Goal: Transaction & Acquisition: Purchase product/service

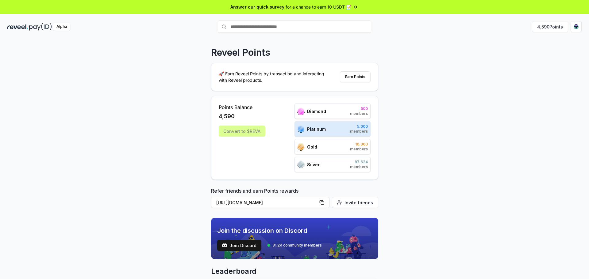
click at [256, 133] on div "Convert to $REVA" at bounding box center [242, 131] width 47 height 11
click at [255, 133] on div "Convert to $REVA" at bounding box center [242, 131] width 47 height 11
click at [496, 83] on div "Reveel Points 🚀 Earn Reveel Points by transacting and interacting with Reveel p…" at bounding box center [294, 166] width 589 height 262
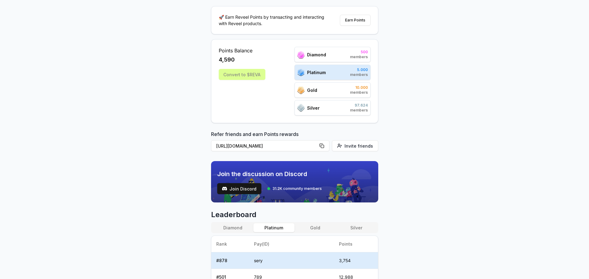
scroll to position [61, 0]
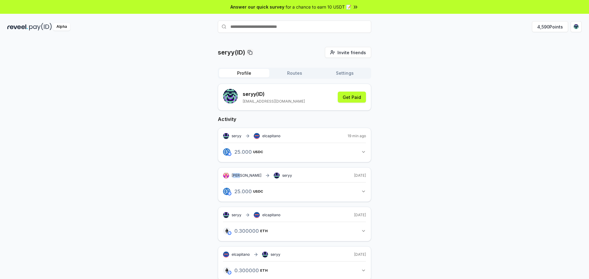
drag, startPoint x: 233, startPoint y: 175, endPoint x: 239, endPoint y: 175, distance: 6.4
click at [239, 175] on span "[PERSON_NAME]" at bounding box center [247, 175] width 30 height 5
click at [246, 175] on div "andree seryy" at bounding box center [257, 176] width 69 height 6
drag, startPoint x: 246, startPoint y: 174, endPoint x: 231, endPoint y: 175, distance: 15.4
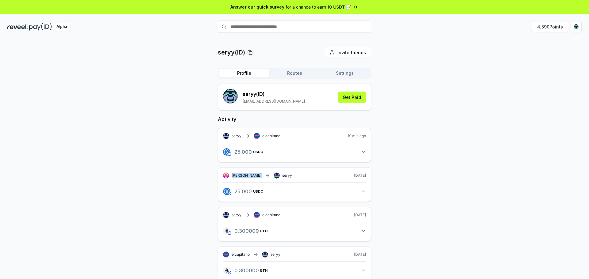
click at [231, 175] on div "andree seryy" at bounding box center [257, 176] width 69 height 6
copy div "[PERSON_NAME]"
click at [271, 24] on input "text" at bounding box center [294, 27] width 153 height 12
paste input "******"
type input "******"
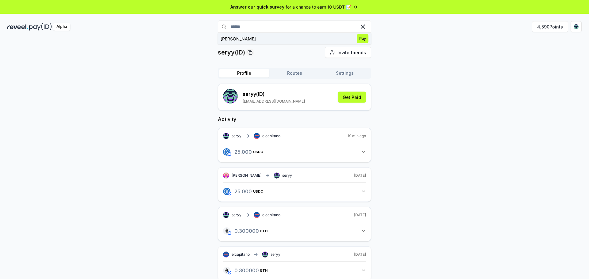
click at [271, 44] on button "andree Pay" at bounding box center [294, 38] width 153 height 11
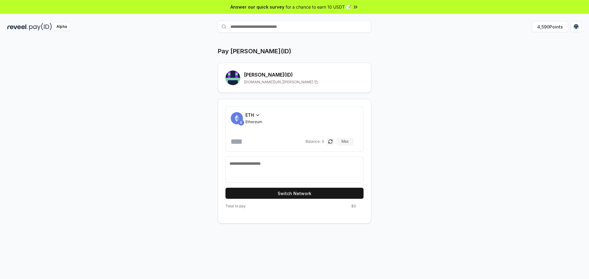
click at [259, 117] on icon at bounding box center [257, 115] width 5 height 5
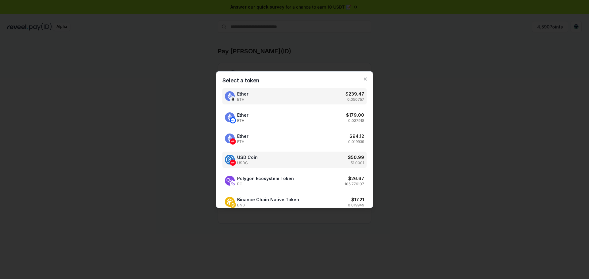
click at [309, 157] on div "USD Coin USDC $ 50.99 51.0001" at bounding box center [294, 160] width 144 height 16
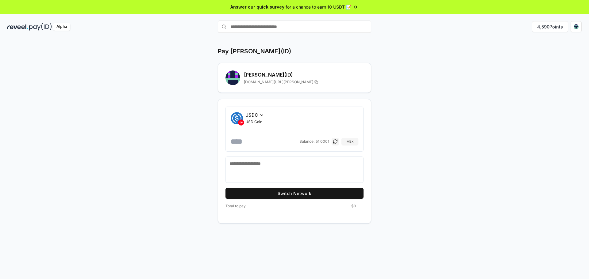
click at [263, 140] on input "number" at bounding box center [264, 142] width 67 height 10
type input "*"
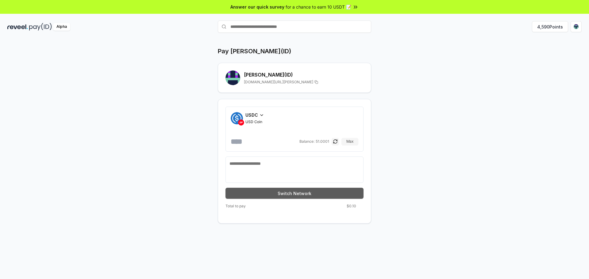
type input "***"
click at [296, 196] on button "Switch Network" at bounding box center [294, 193] width 138 height 11
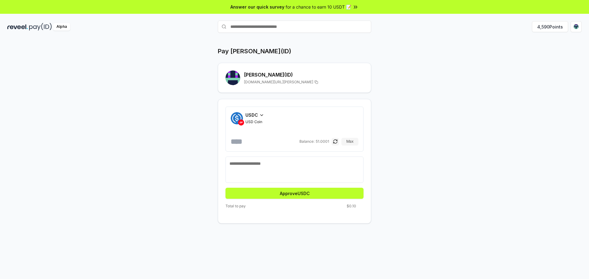
click at [296, 196] on button "Approve USDC" at bounding box center [294, 193] width 138 height 11
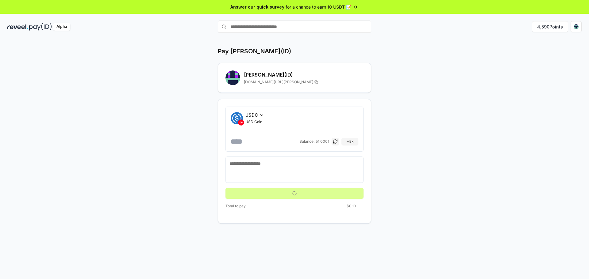
drag, startPoint x: 480, startPoint y: 185, endPoint x: 466, endPoint y: 194, distance: 16.8
click at [477, 186] on div "Pay andree(ID) andree (ID) reveel.id/pay/andree USDC USD Coin *** Balance: 51.0…" at bounding box center [294, 166] width 589 height 262
click at [279, 143] on input "***" at bounding box center [264, 142] width 67 height 10
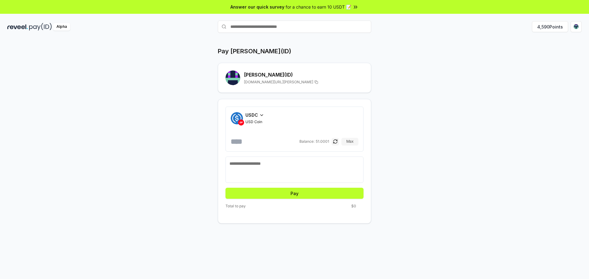
type input "***"
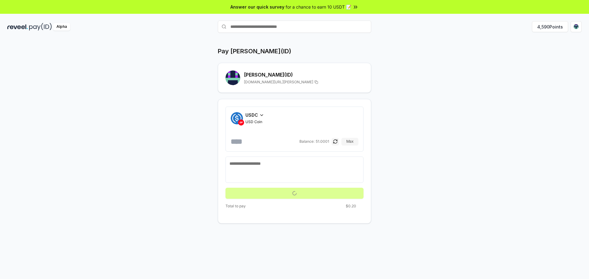
type input "***"
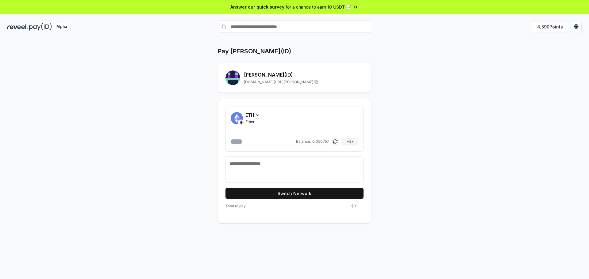
click at [252, 115] on span "ETH" at bounding box center [249, 115] width 9 height 6
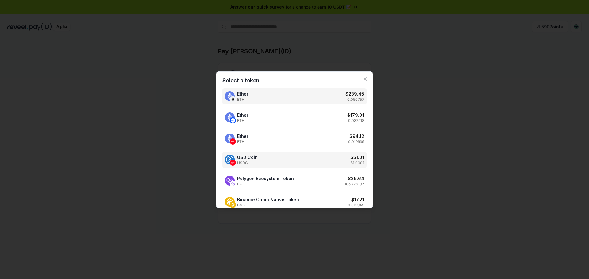
click at [315, 161] on div "USD Coin USDC $ 51.01 51.0001" at bounding box center [294, 160] width 144 height 16
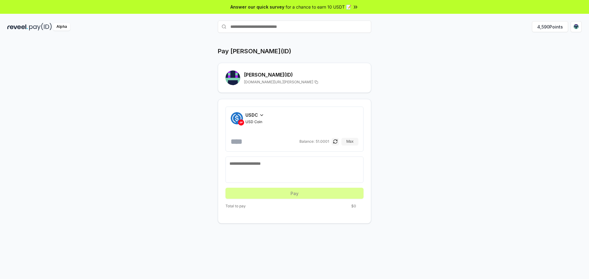
click at [280, 135] on div "USDC USD Coin Balance: 51.0001 Max" at bounding box center [295, 129] width 128 height 35
click at [278, 136] on div "USDC USD Coin Balance: 51.0001 Max" at bounding box center [295, 129] width 128 height 35
click at [269, 141] on input "number" at bounding box center [264, 142] width 67 height 10
type input "*"
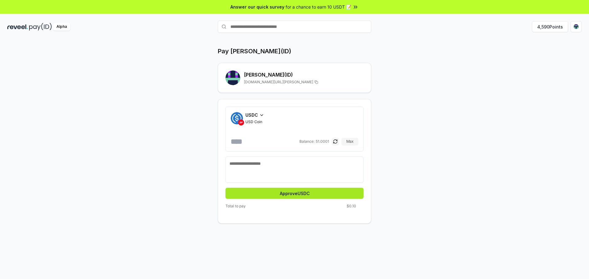
type input "***"
click at [301, 192] on button "Approve USDC" at bounding box center [294, 193] width 138 height 11
click at [321, 195] on button "Pay" at bounding box center [294, 193] width 138 height 11
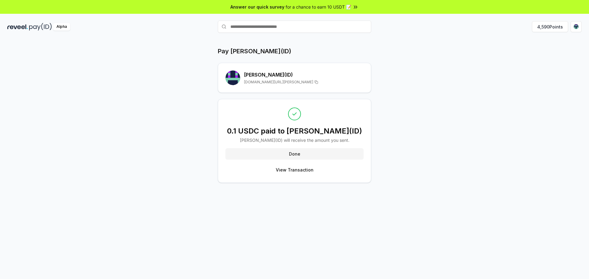
click at [291, 29] on input "text" at bounding box center [294, 27] width 153 height 12
type input "******"
click at [282, 38] on button "adrien Pay" at bounding box center [294, 38] width 153 height 11
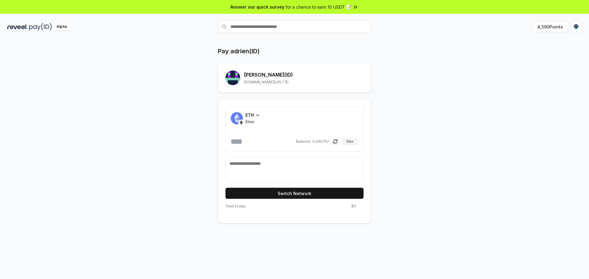
click at [255, 114] on icon at bounding box center [257, 115] width 5 height 5
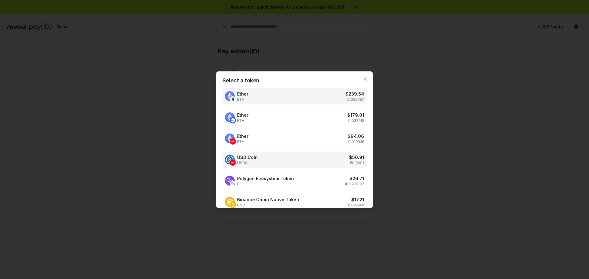
click at [290, 161] on div "USD Coin USDC $ 50.91 50.9001" at bounding box center [294, 160] width 144 height 16
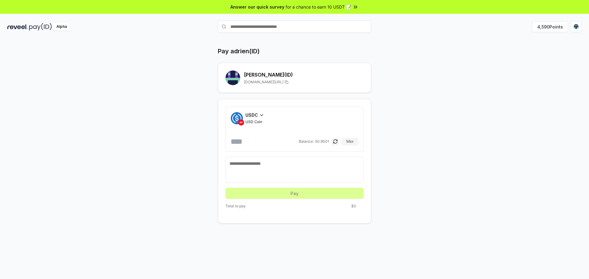
click at [258, 139] on input "number" at bounding box center [264, 142] width 67 height 10
type input "*"
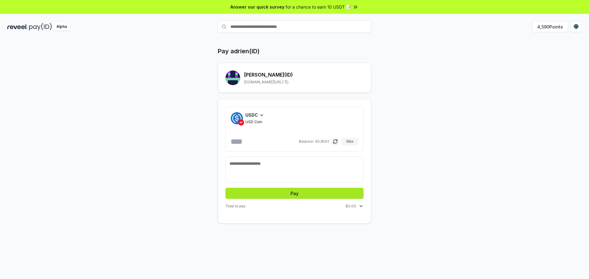
type input "*****"
click at [293, 196] on button "Pay" at bounding box center [294, 193] width 138 height 11
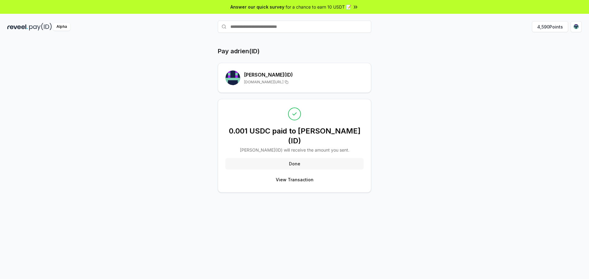
click at [297, 158] on button "Done" at bounding box center [294, 163] width 138 height 11
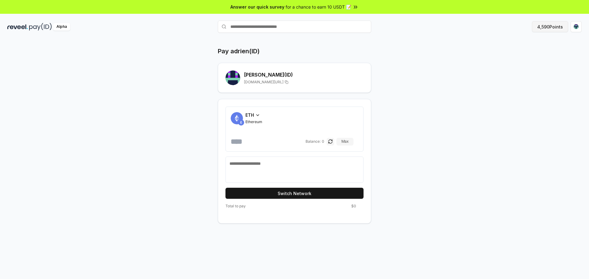
click at [551, 28] on button "4,590 Points" at bounding box center [550, 26] width 36 height 11
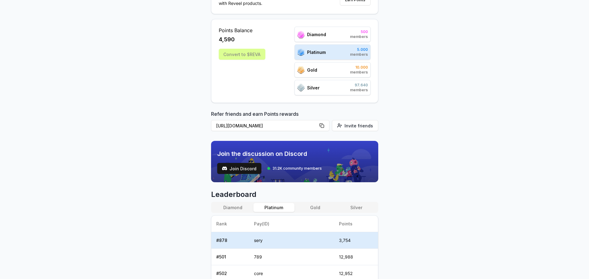
scroll to position [79, 0]
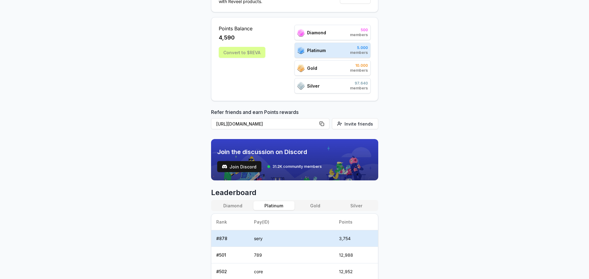
click at [228, 207] on button "Diamond" at bounding box center [232, 206] width 41 height 9
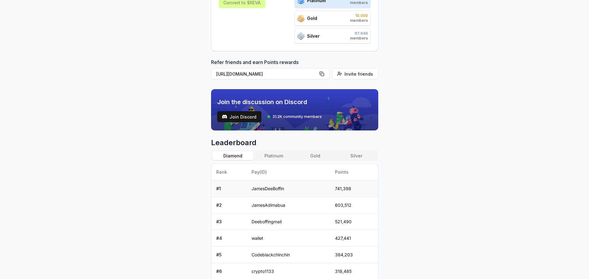
scroll to position [140, 0]
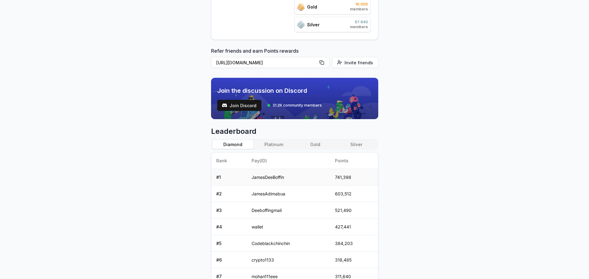
click at [271, 178] on td "JamesDeeBoffin" at bounding box center [288, 177] width 83 height 17
copy td "JamesDeeBoffin"
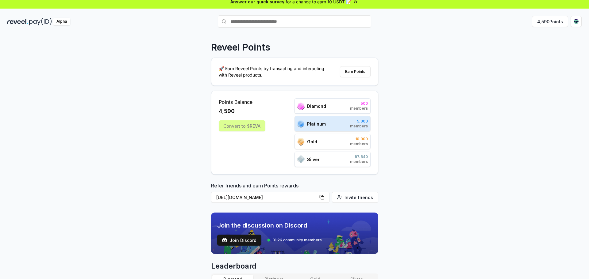
scroll to position [0, 0]
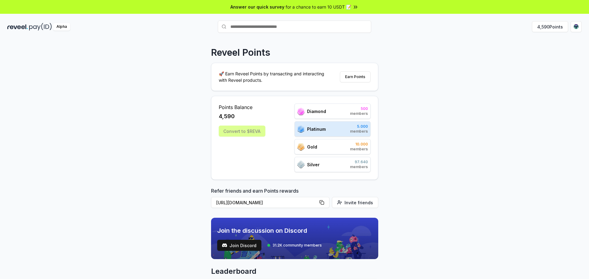
click at [268, 29] on input "text" at bounding box center [294, 27] width 153 height 12
paste input "**********"
type input "**********"
click at [269, 41] on button "JamesDeeBoffin Pay" at bounding box center [294, 38] width 153 height 11
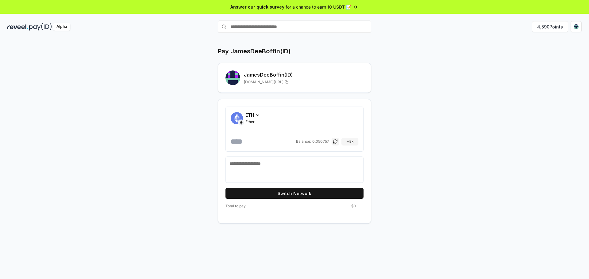
click at [251, 117] on span "ETH" at bounding box center [249, 115] width 9 height 6
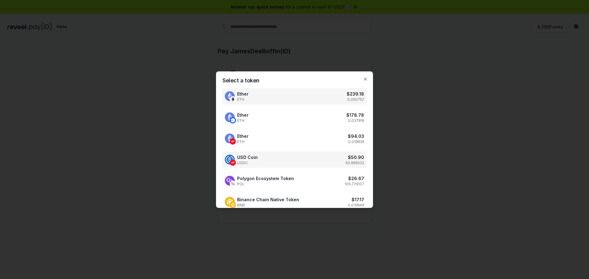
click at [284, 158] on div "USD Coin USDC $ 50.90 50.899202" at bounding box center [294, 160] width 144 height 16
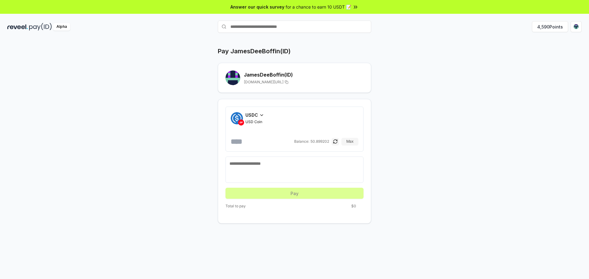
click at [283, 160] on div at bounding box center [294, 170] width 138 height 26
click at [260, 138] on input "number" at bounding box center [262, 142] width 62 height 10
type input "*"
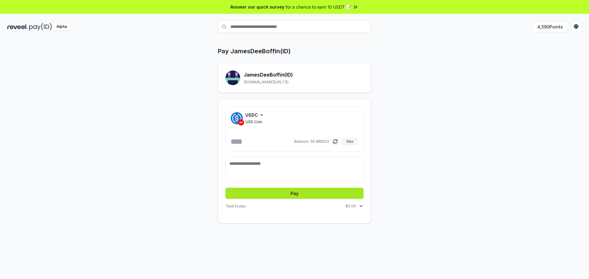
type input "*****"
click at [315, 194] on button "Pay" at bounding box center [294, 193] width 138 height 11
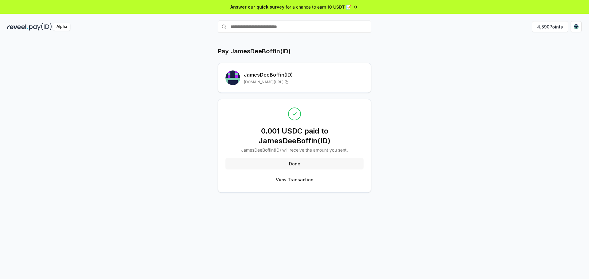
click at [311, 166] on button "Done" at bounding box center [294, 163] width 138 height 11
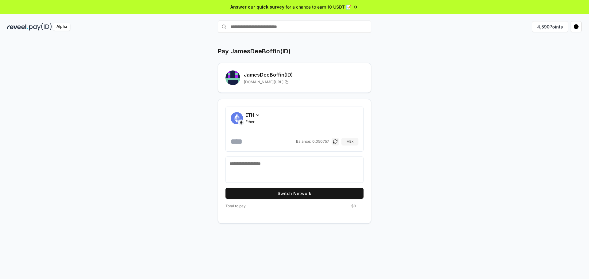
click at [287, 164] on textarea at bounding box center [294, 170] width 130 height 18
click at [291, 22] on input "text" at bounding box center [294, 27] width 153 height 12
paste input "**********"
type input "**********"
click at [282, 41] on button "JamesAdimabua Pay" at bounding box center [294, 38] width 153 height 11
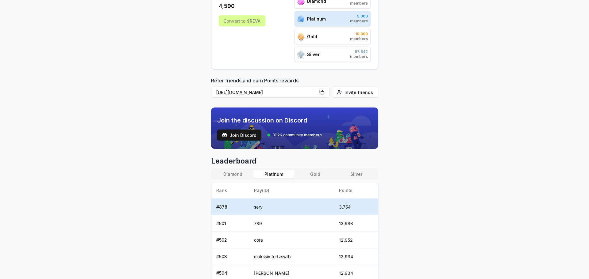
scroll to position [123, 0]
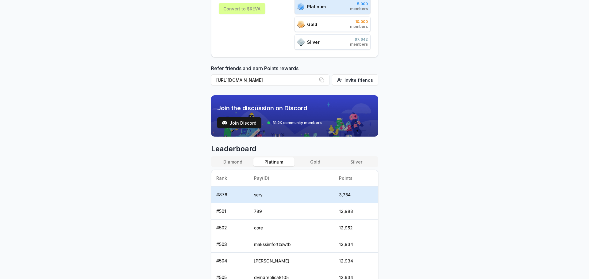
click at [229, 161] on button "Diamond" at bounding box center [232, 162] width 41 height 9
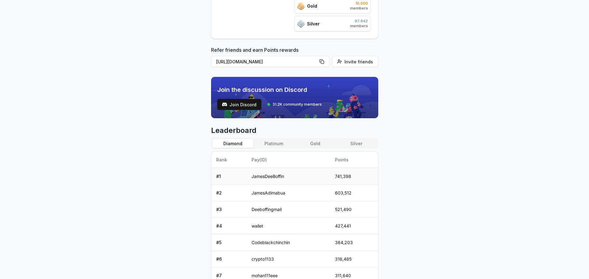
scroll to position [153, 0]
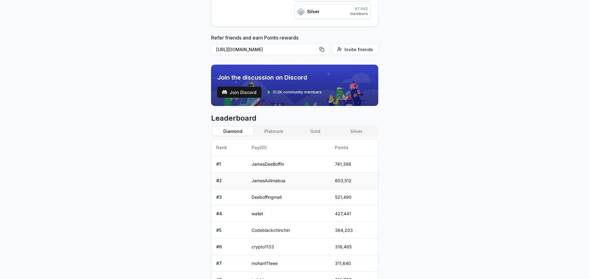
click at [265, 180] on td "JamesAdimabua" at bounding box center [288, 181] width 83 height 17
copy td "JamesAdimabua"
click at [278, 229] on td "Codeblackchinchin" at bounding box center [288, 230] width 83 height 17
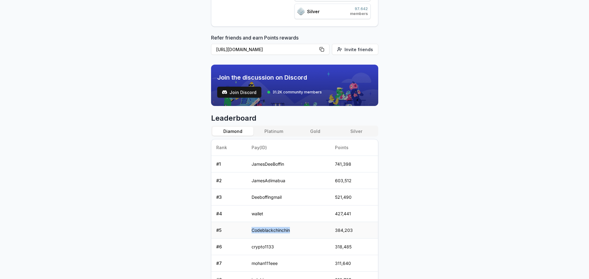
copy td "Codeblackchinchin"
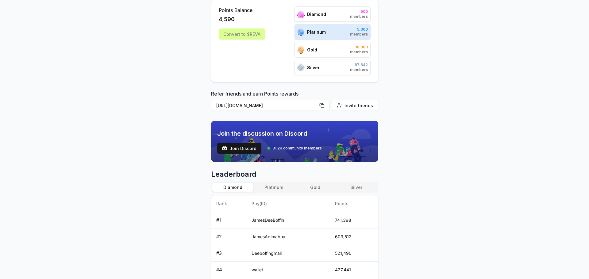
scroll to position [0, 0]
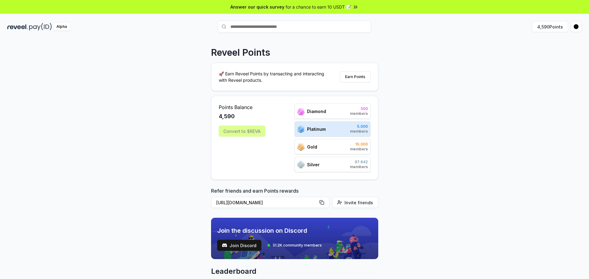
click at [278, 25] on input "text" at bounding box center [294, 27] width 153 height 12
paste input "**********"
type input "**********"
click at [270, 37] on button "Codeblackchinchin Pay" at bounding box center [294, 38] width 153 height 11
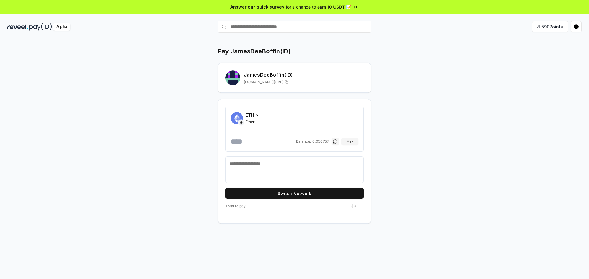
click at [257, 120] on span "Ether" at bounding box center [252, 122] width 15 height 5
click at [276, 33] on div "Alpha 4,590 Points" at bounding box center [294, 27] width 589 height 16
click at [278, 30] on input "text" at bounding box center [294, 27] width 153 height 12
paste input "**********"
type input "**********"
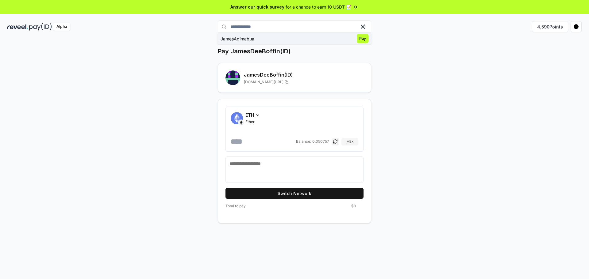
click at [290, 37] on button "JamesAdimabua Pay" at bounding box center [294, 38] width 153 height 11
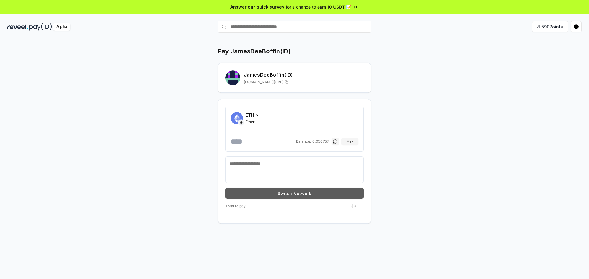
click at [288, 195] on button "Switch Network" at bounding box center [294, 193] width 138 height 11
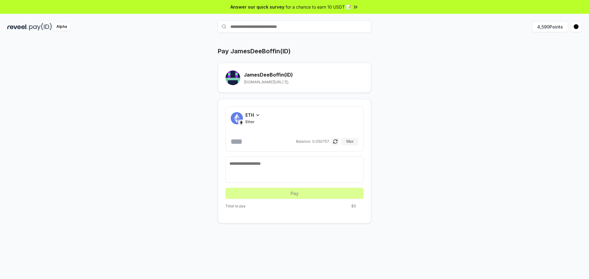
click at [251, 117] on span "ETH" at bounding box center [249, 115] width 9 height 6
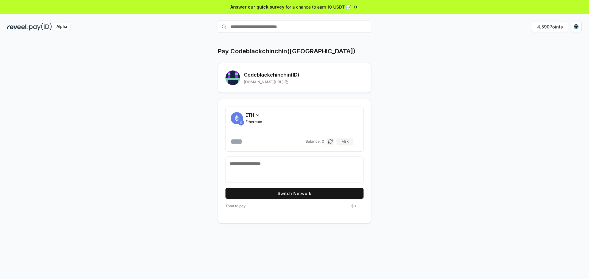
click at [250, 118] on div "ETH Ethereum" at bounding box center [253, 118] width 17 height 13
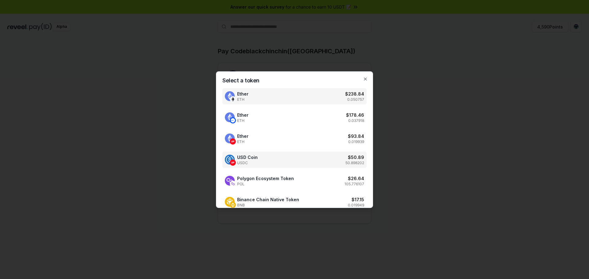
click at [306, 157] on div "USD Coin USDC $ 50.89 50.898202" at bounding box center [294, 160] width 144 height 16
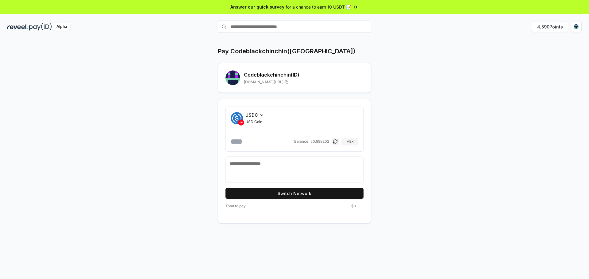
click at [262, 140] on input "number" at bounding box center [262, 142] width 62 height 10
type input "*"
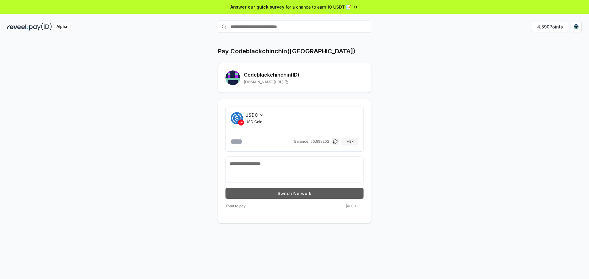
type input "******"
click at [288, 192] on button "Switch Network" at bounding box center [294, 193] width 138 height 11
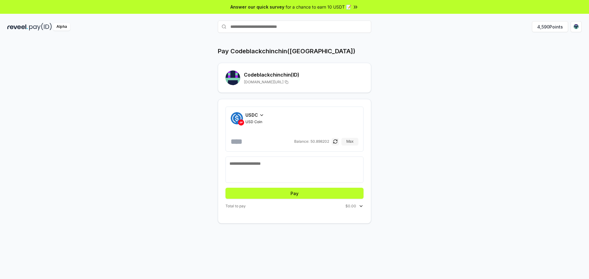
click at [287, 192] on button "Pay" at bounding box center [294, 193] width 138 height 11
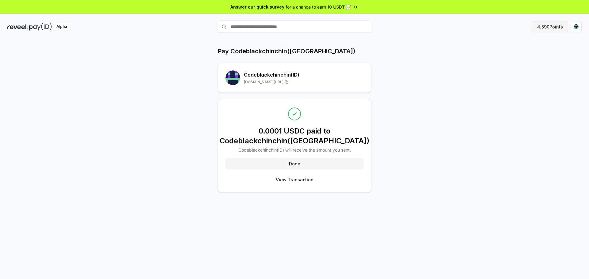
click at [547, 27] on button "4,590 Points" at bounding box center [550, 26] width 36 height 11
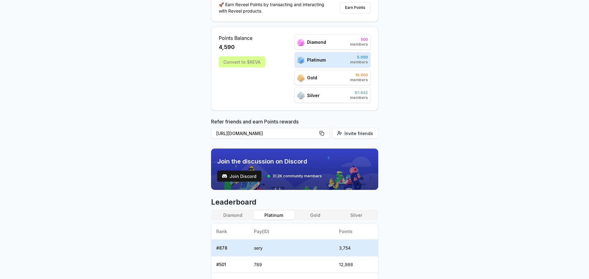
scroll to position [66, 0]
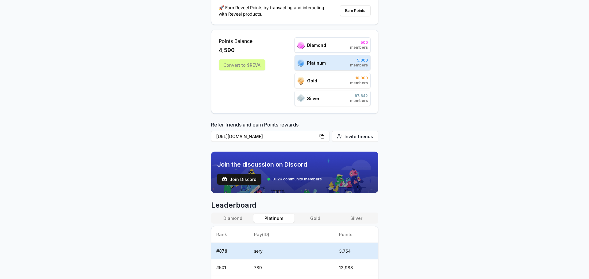
click at [240, 214] on button "Diamond" at bounding box center [232, 218] width 41 height 9
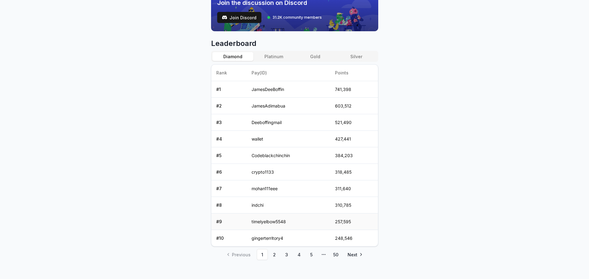
scroll to position [234, 0]
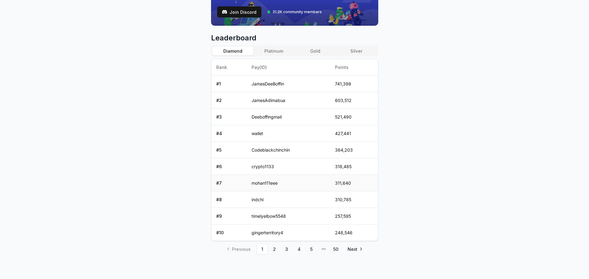
click at [262, 185] on td "mohan111eee" at bounding box center [288, 183] width 83 height 17
click at [263, 183] on td "mohan111eee" at bounding box center [288, 183] width 83 height 17
click at [262, 182] on td "mohan111eee" at bounding box center [288, 183] width 83 height 17
copy td "mohan111eee"
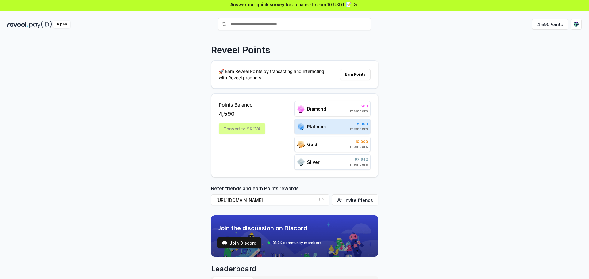
scroll to position [0, 0]
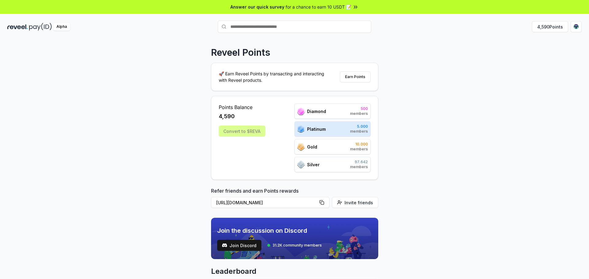
click at [256, 25] on input "text" at bounding box center [294, 27] width 153 height 12
paste input "**********"
type input "**********"
click at [262, 40] on button "mohan111eee Pay" at bounding box center [294, 38] width 153 height 11
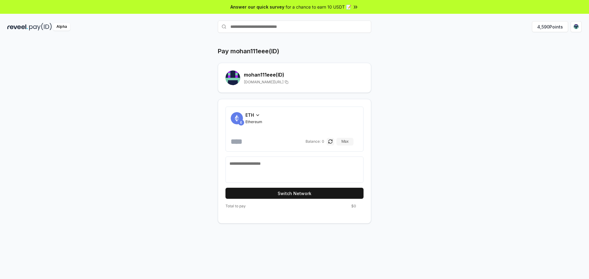
click at [265, 151] on div "ETH Ethereum Balance: 0 Max" at bounding box center [294, 129] width 138 height 45
click at [256, 116] on icon at bounding box center [257, 115] width 5 height 5
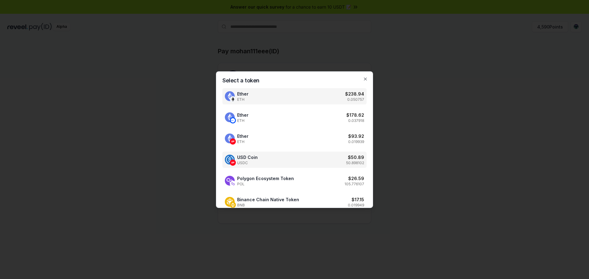
click at [281, 160] on div "USD Coin USDC $ 50.89 50.898102" at bounding box center [294, 160] width 144 height 16
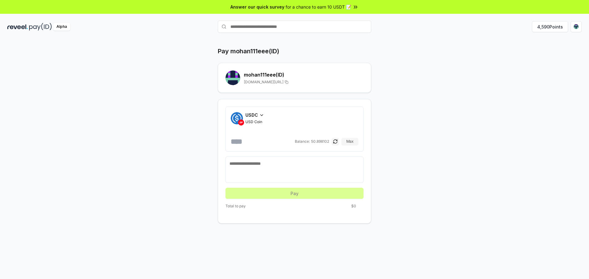
click at [250, 144] on input "number" at bounding box center [262, 142] width 63 height 10
type input "*"
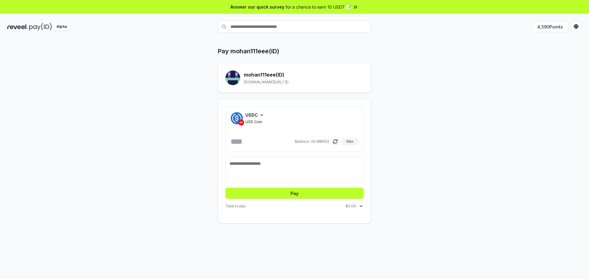
type input "*****"
click at [294, 192] on button "Pay" at bounding box center [294, 193] width 138 height 11
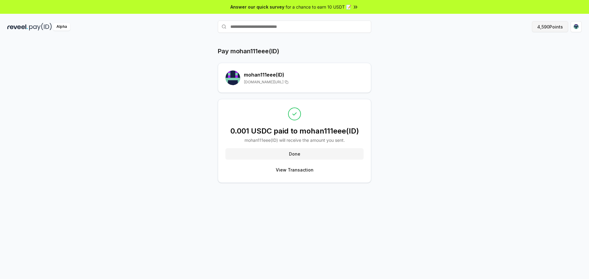
click at [547, 28] on button "4,590 Points" at bounding box center [550, 26] width 36 height 11
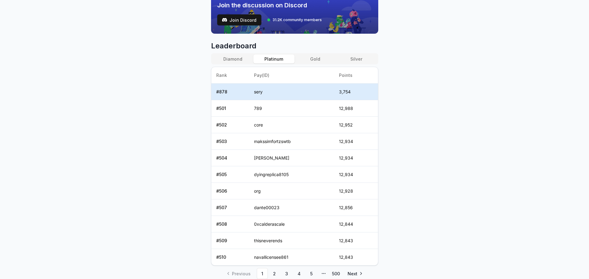
scroll to position [250, 0]
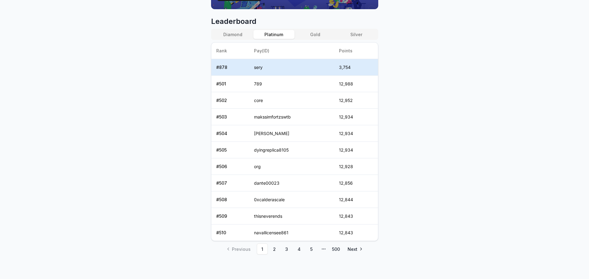
click at [230, 35] on button "Diamond" at bounding box center [232, 34] width 41 height 9
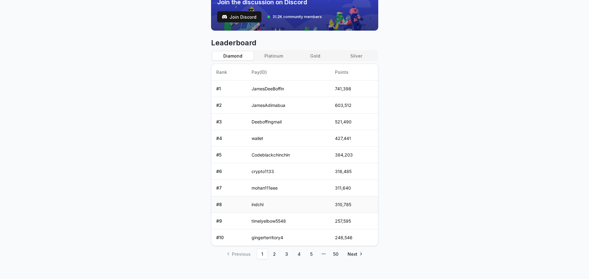
scroll to position [234, 0]
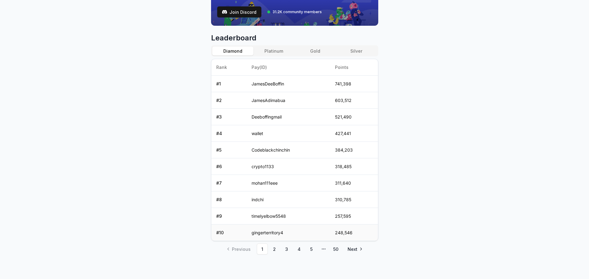
click at [275, 231] on td "gingerterritory4" at bounding box center [288, 233] width 83 height 17
copy td "gingerterritory4"
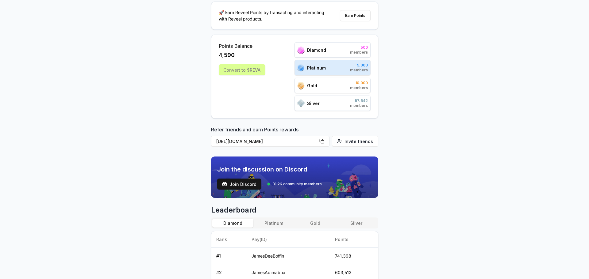
scroll to position [0, 0]
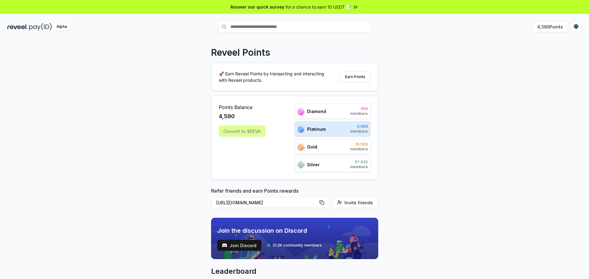
click at [271, 28] on input "text" at bounding box center [294, 27] width 153 height 12
paste input "**********"
type input "**********"
click at [362, 39] on span "Pay" at bounding box center [363, 38] width 12 height 9
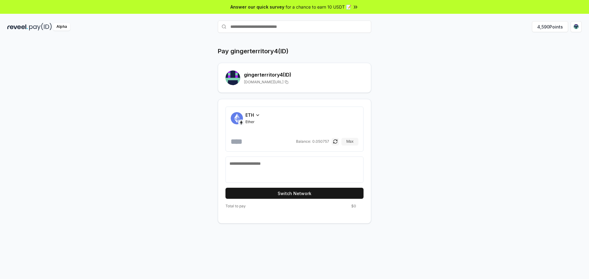
click at [254, 142] on input "number" at bounding box center [263, 142] width 64 height 10
click at [250, 112] on span "ETH" at bounding box center [249, 115] width 9 height 6
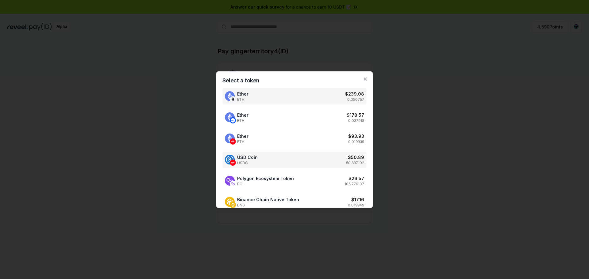
click at [291, 156] on div "USD Coin USDC $ 50.89 50.897102" at bounding box center [294, 160] width 144 height 16
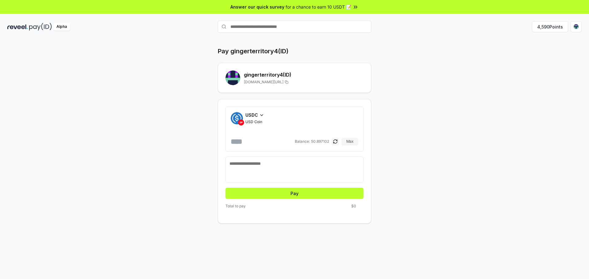
click at [259, 140] on input "number" at bounding box center [262, 142] width 63 height 10
type input "*"
type input "******"
click at [308, 193] on button "Pay" at bounding box center [294, 193] width 138 height 11
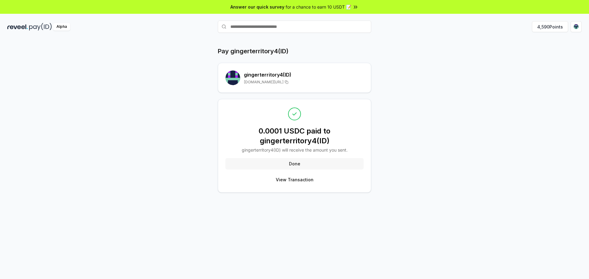
click at [311, 159] on button "Done" at bounding box center [294, 163] width 138 height 11
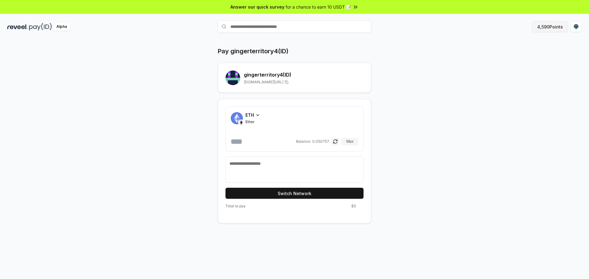
click at [550, 29] on button "4,590 Points" at bounding box center [550, 26] width 36 height 11
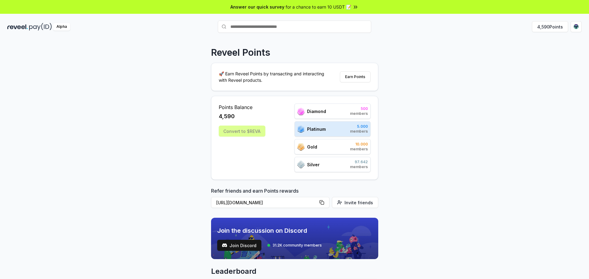
scroll to position [153, 0]
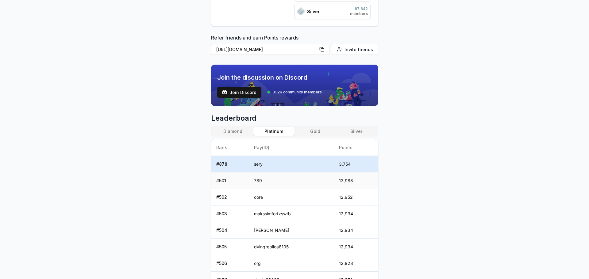
click at [256, 177] on td "789" at bounding box center [291, 181] width 85 height 17
copy td "789"
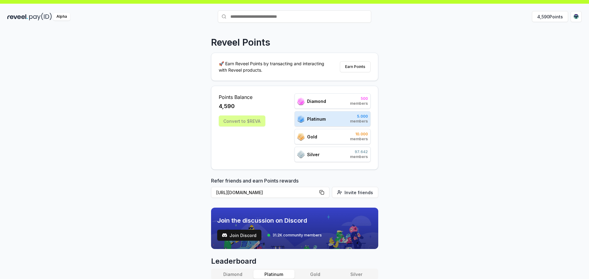
scroll to position [0, 0]
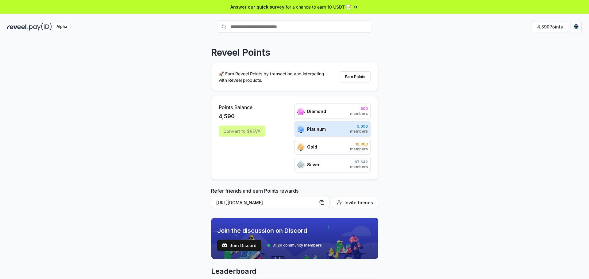
click at [274, 27] on input "text" at bounding box center [294, 27] width 153 height 12
paste input "***"
type input "***"
click at [253, 39] on button "789 Pay" at bounding box center [294, 38] width 153 height 11
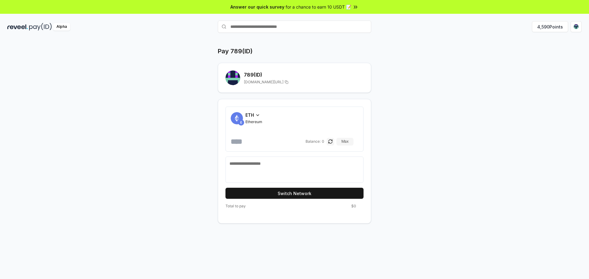
click at [255, 118] on div "ETH" at bounding box center [253, 115] width 17 height 6
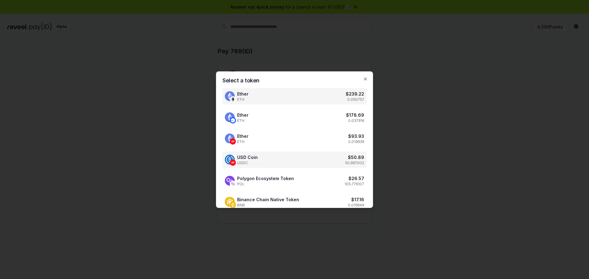
click at [260, 159] on div "USD Coin USDC $ 50.89 50.897002" at bounding box center [294, 160] width 144 height 16
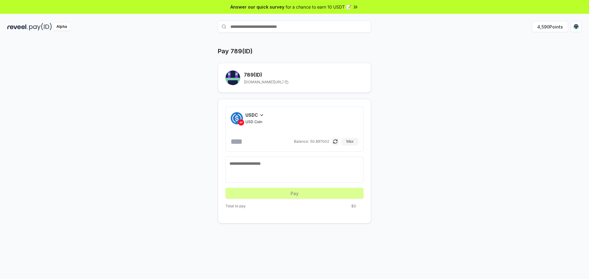
click at [275, 144] on input "number" at bounding box center [262, 142] width 62 height 10
type input "*"
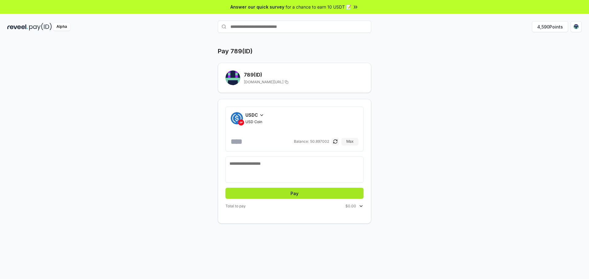
type input "******"
click at [301, 197] on button "Pay" at bounding box center [294, 193] width 138 height 11
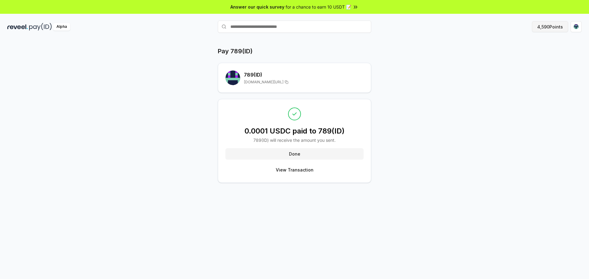
click at [547, 28] on button "4,590 Points" at bounding box center [550, 26] width 36 height 11
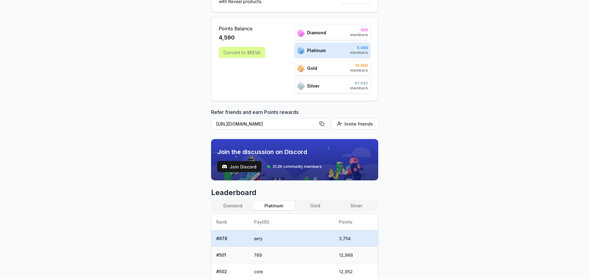
scroll to position [140, 0]
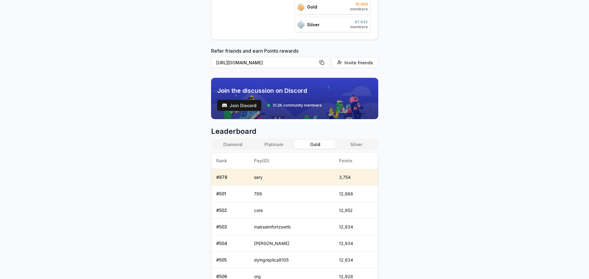
click at [313, 146] on button "Gold" at bounding box center [314, 144] width 41 height 9
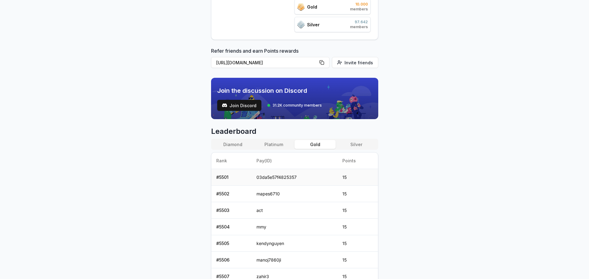
click at [275, 177] on td "03da5e57f4825357" at bounding box center [294, 177] width 86 height 17
copy td "03da5e57f4825357"
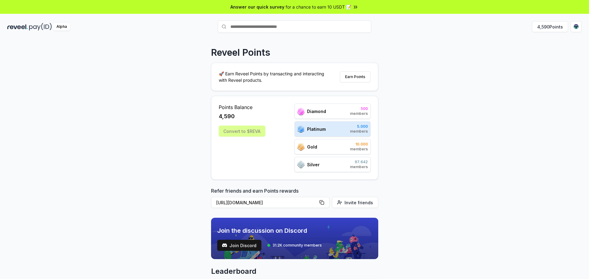
click at [294, 26] on input "text" at bounding box center [294, 27] width 153 height 12
paste input "**********"
type input "**********"
click at [315, 40] on button "03da5e57f4825357 Pay" at bounding box center [294, 38] width 153 height 11
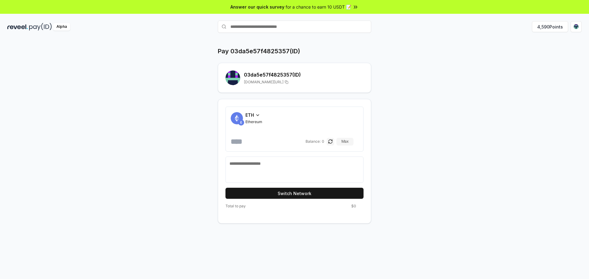
click at [264, 165] on textarea at bounding box center [294, 170] width 130 height 18
click at [263, 144] on input "number" at bounding box center [268, 142] width 74 height 10
type input "*"
type input "******"
click at [253, 116] on span "ETH" at bounding box center [249, 115] width 9 height 6
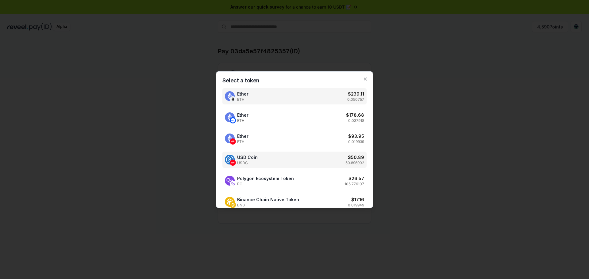
click at [285, 161] on div "USD Coin USDC $ 50.89 50.896902" at bounding box center [294, 160] width 144 height 16
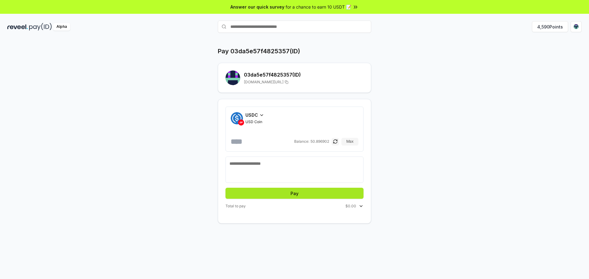
click at [310, 194] on button "Pay" at bounding box center [294, 193] width 138 height 11
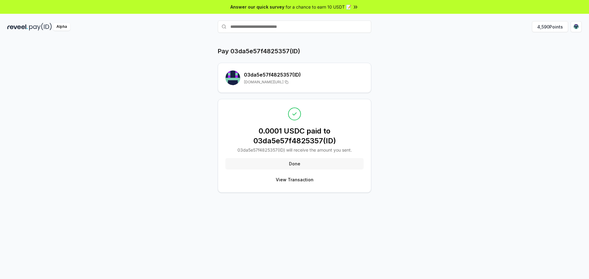
click at [311, 166] on button "Done" at bounding box center [294, 163] width 138 height 11
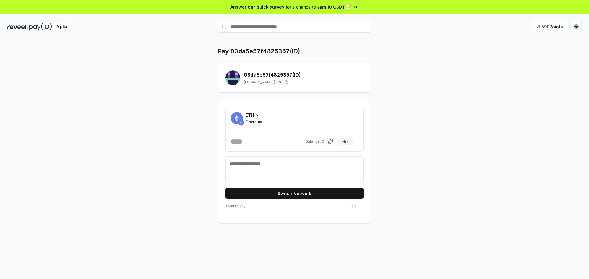
click at [543, 32] on div "Alpha 4,590 Points" at bounding box center [294, 27] width 589 height 16
click at [545, 26] on button "4,590 Points" at bounding box center [550, 26] width 36 height 11
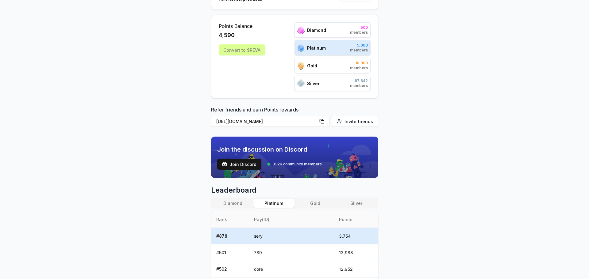
scroll to position [109, 0]
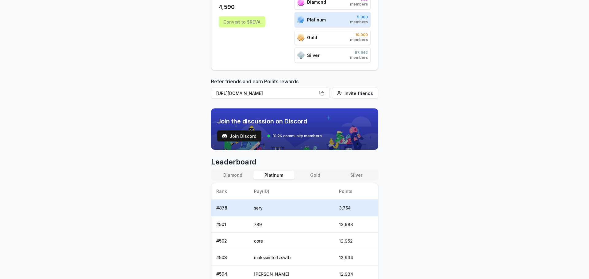
click at [359, 174] on button "Silver" at bounding box center [356, 175] width 41 height 9
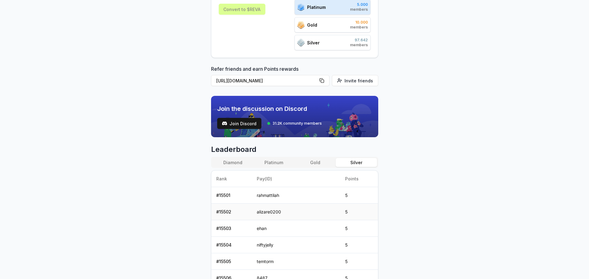
scroll to position [140, 0]
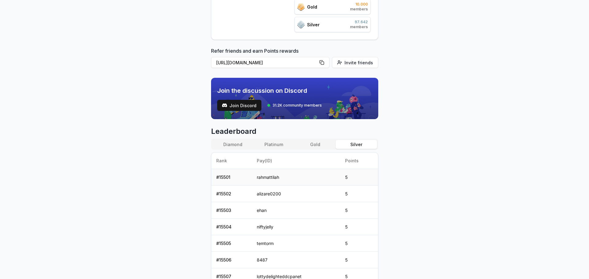
click at [269, 179] on td "rahmattilah" at bounding box center [296, 177] width 88 height 17
copy td "rahmattilah"
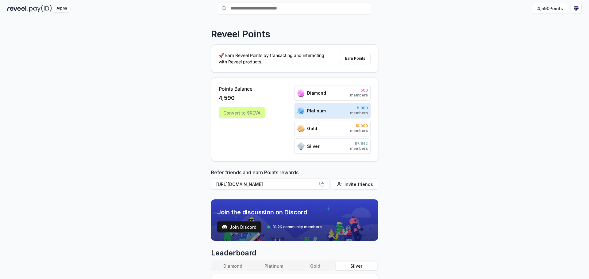
scroll to position [0, 0]
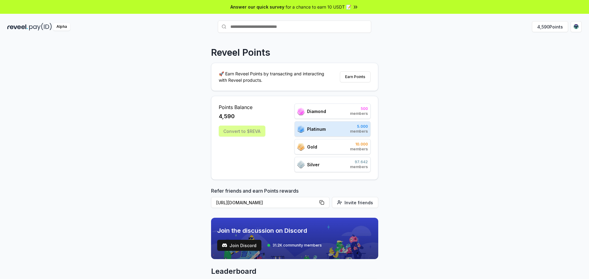
click at [253, 27] on input "text" at bounding box center [294, 27] width 153 height 12
paste input "**********"
type input "**********"
click at [267, 43] on button "rahmattilah Pay" at bounding box center [294, 38] width 153 height 11
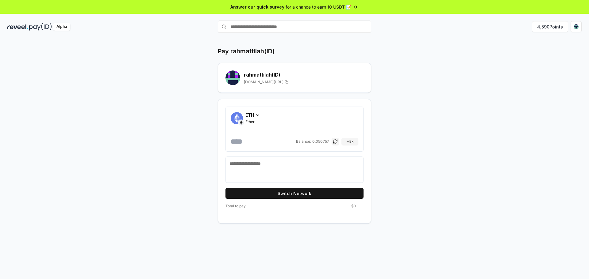
click at [253, 117] on span "ETH" at bounding box center [249, 115] width 9 height 6
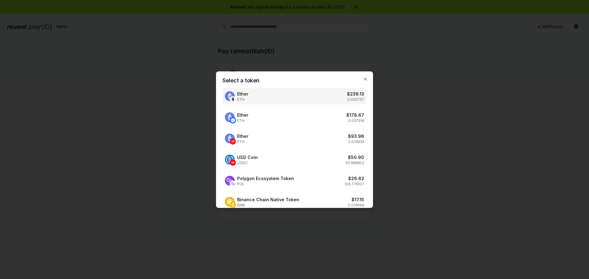
click at [260, 151] on div "Select a token Ether ETH $ 239.13 0.050757 Ether ETH $ 178.67 0.037918 Ether ET…" at bounding box center [294, 139] width 157 height 137
click at [252, 161] on span "USDC" at bounding box center [247, 163] width 21 height 5
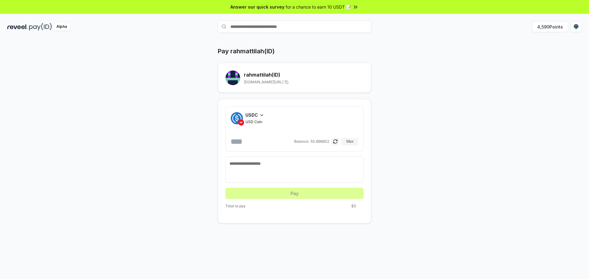
click at [250, 142] on input "number" at bounding box center [262, 142] width 62 height 10
paste input "*"
type input "*"
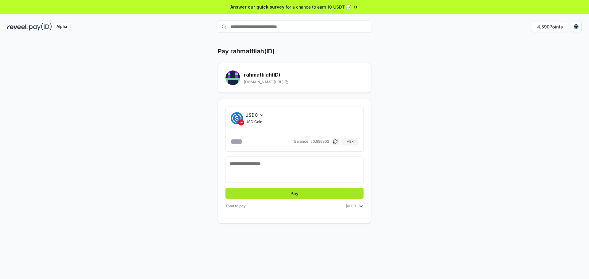
type input "******"
drag, startPoint x: 298, startPoint y: 194, endPoint x: 298, endPoint y: 198, distance: 4.0
click at [299, 194] on button "Pay" at bounding box center [294, 193] width 138 height 11
